Goal: Find specific page/section: Find specific page/section

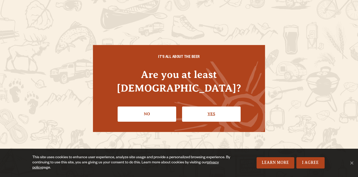
click at [194, 106] on link "Yes" at bounding box center [211, 113] width 59 height 15
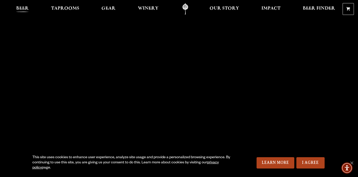
click at [26, 10] on span "Beer" at bounding box center [22, 8] width 13 height 4
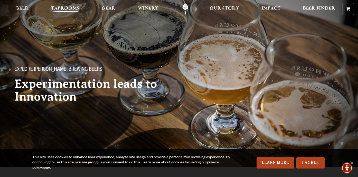
click at [60, 6] on link "Taprooms" at bounding box center [65, 9] width 35 height 12
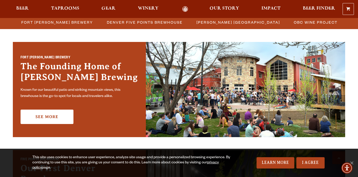
scroll to position [142, 0]
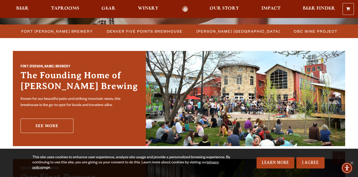
click at [57, 124] on link "See More" at bounding box center [47, 125] width 53 height 14
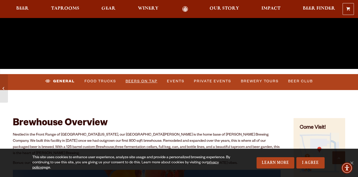
click at [146, 80] on link "Beers on Tap" at bounding box center [141, 81] width 36 height 12
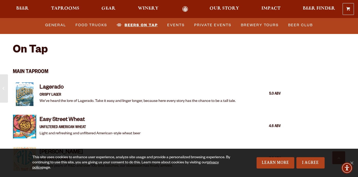
scroll to position [465, 0]
